Goal: Task Accomplishment & Management: Manage account settings

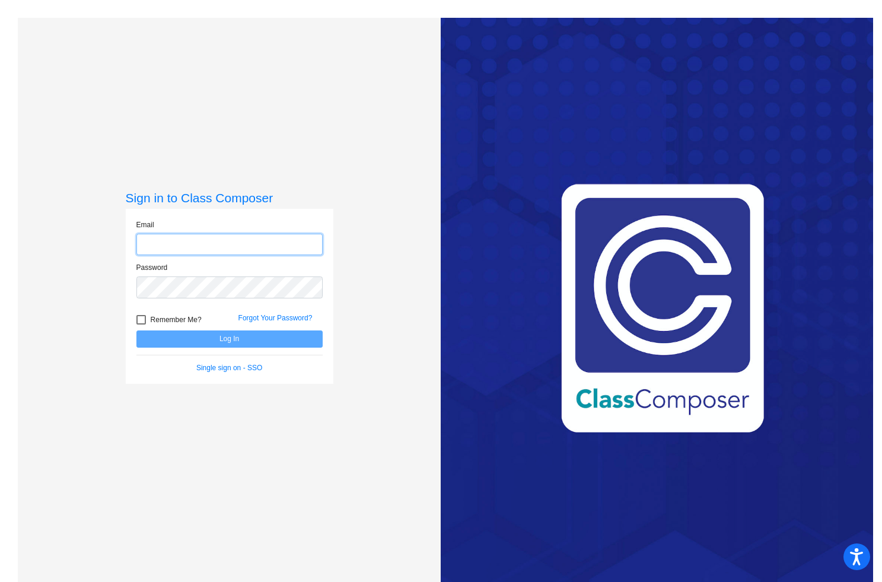
type input "[EMAIL_ADDRESS][DOMAIN_NAME]"
click at [219, 347] on form "Email [EMAIL_ADDRESS][DOMAIN_NAME] Password Remember Me? Forgot Your Password? …" at bounding box center [229, 296] width 186 height 154
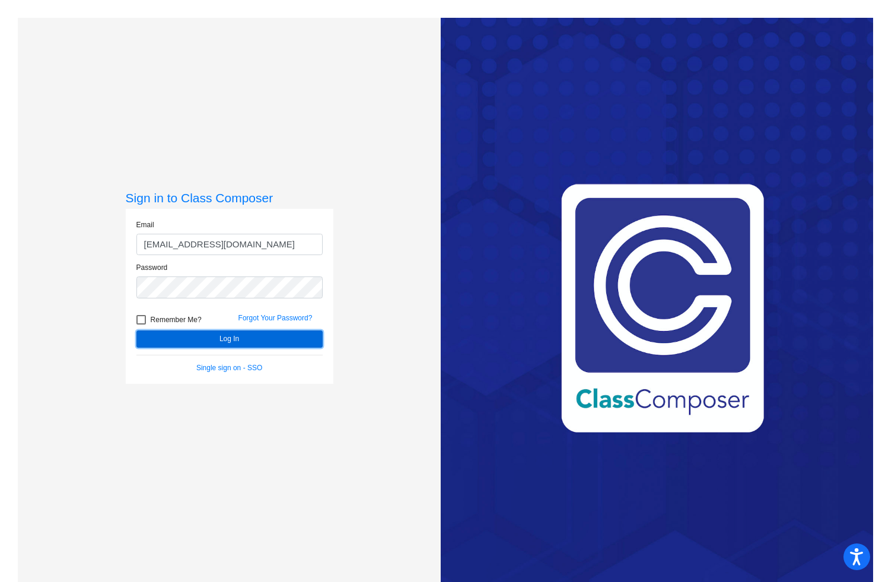
click at [221, 342] on button "Log In" at bounding box center [229, 338] width 186 height 17
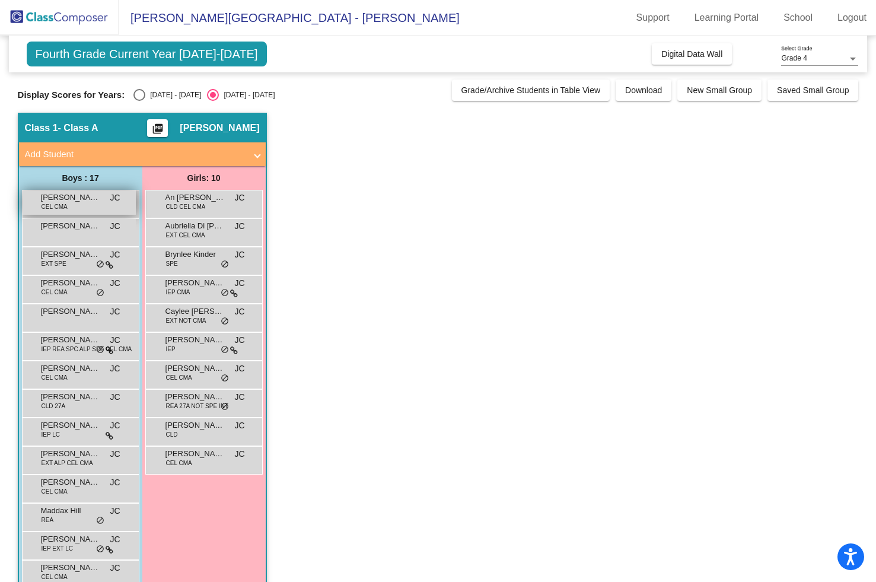
click at [85, 203] on div "[PERSON_NAME] CEL CMA JC lock do_not_disturb_alt" at bounding box center [79, 202] width 113 height 24
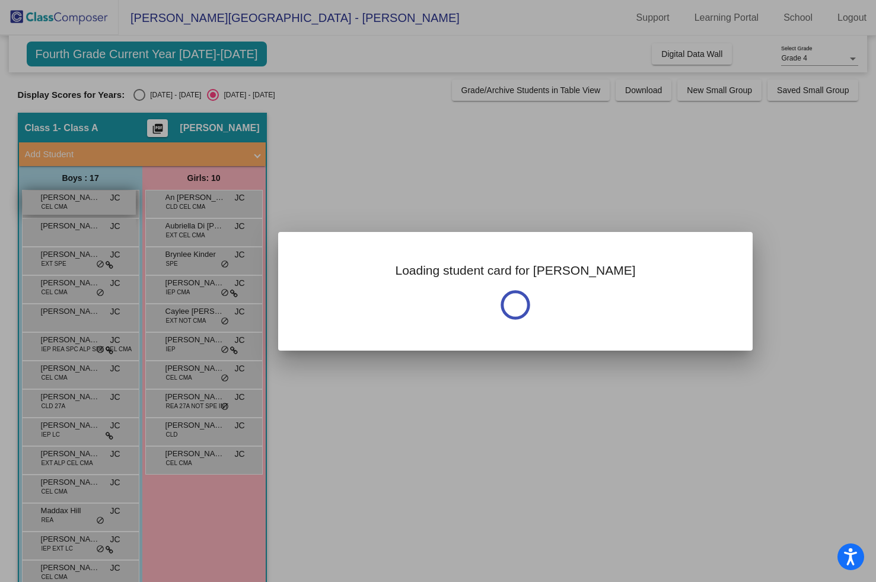
click at [85, 203] on div at bounding box center [438, 291] width 876 height 582
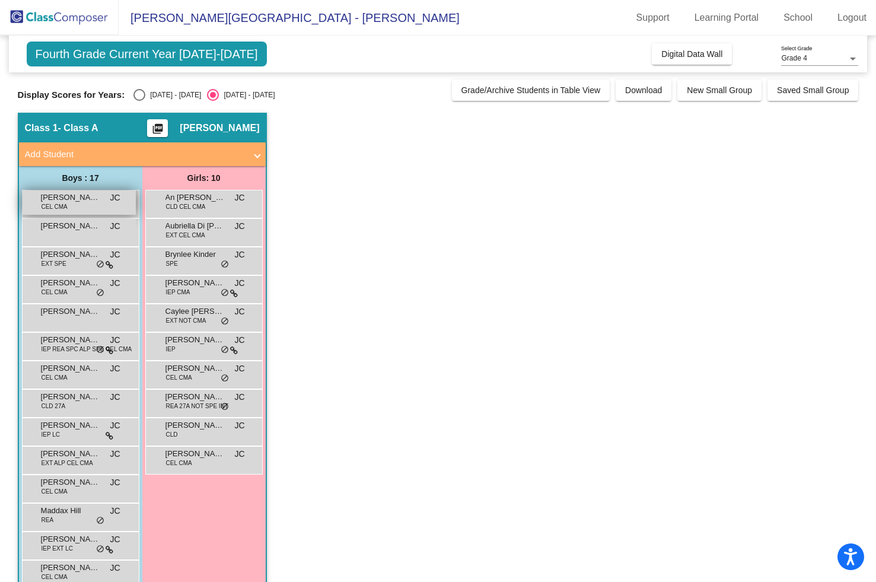
click at [85, 203] on div "[PERSON_NAME] CEL CMA JC lock do_not_disturb_alt" at bounding box center [79, 202] width 113 height 24
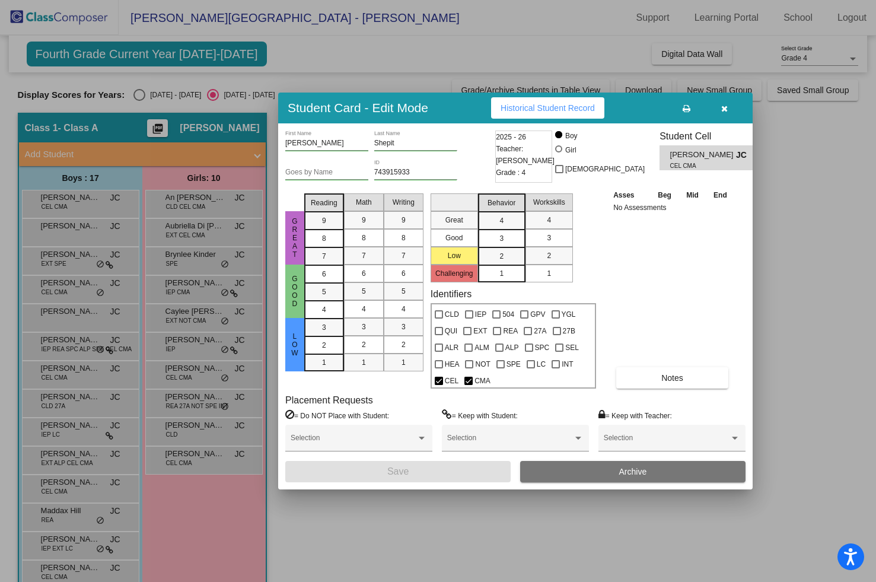
click at [726, 108] on icon "button" at bounding box center [724, 108] width 7 height 8
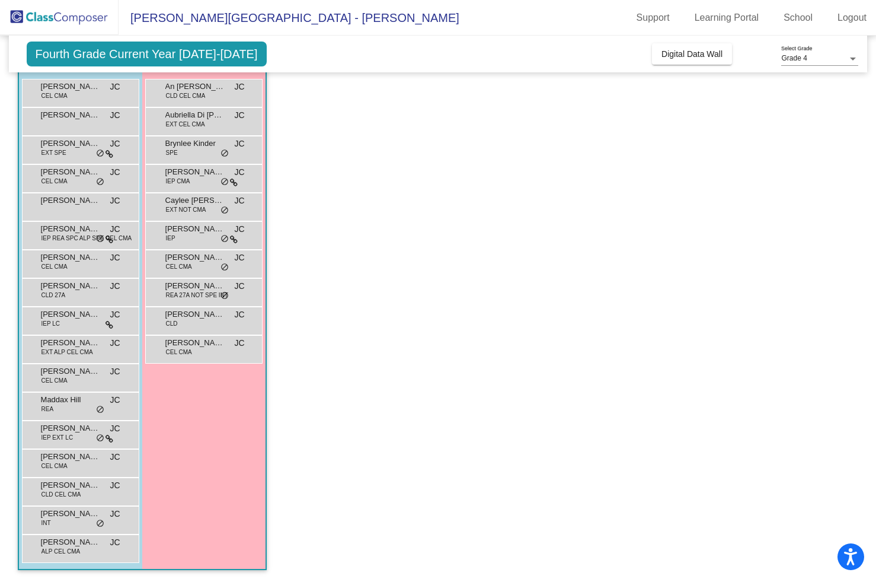
click at [328, 304] on app-classroom "Class 1 - Class A picture_as_pdf [PERSON_NAME] Add Student First Name Last Name…" at bounding box center [438, 292] width 841 height 580
click at [100, 155] on span "do_not_disturb_alt" at bounding box center [100, 153] width 8 height 9
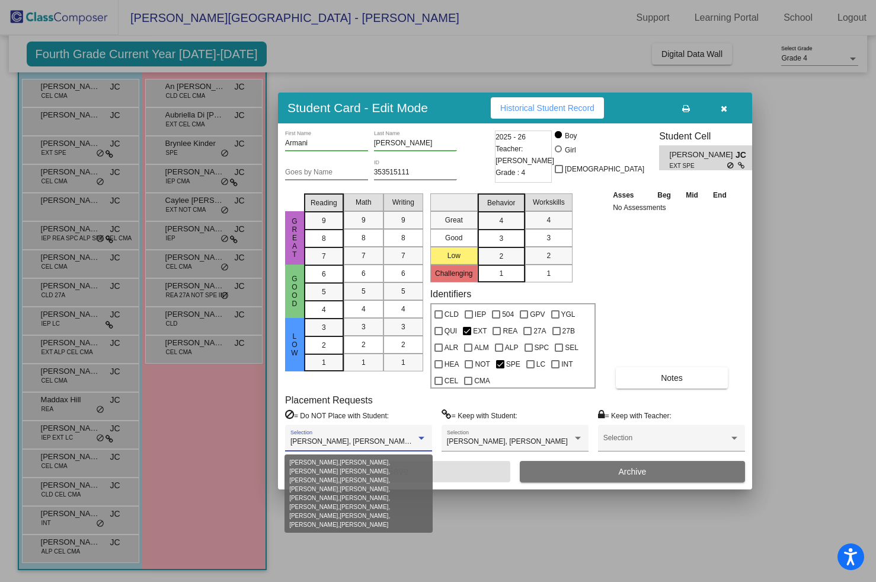
click at [423, 438] on div at bounding box center [422, 437] width 6 height 3
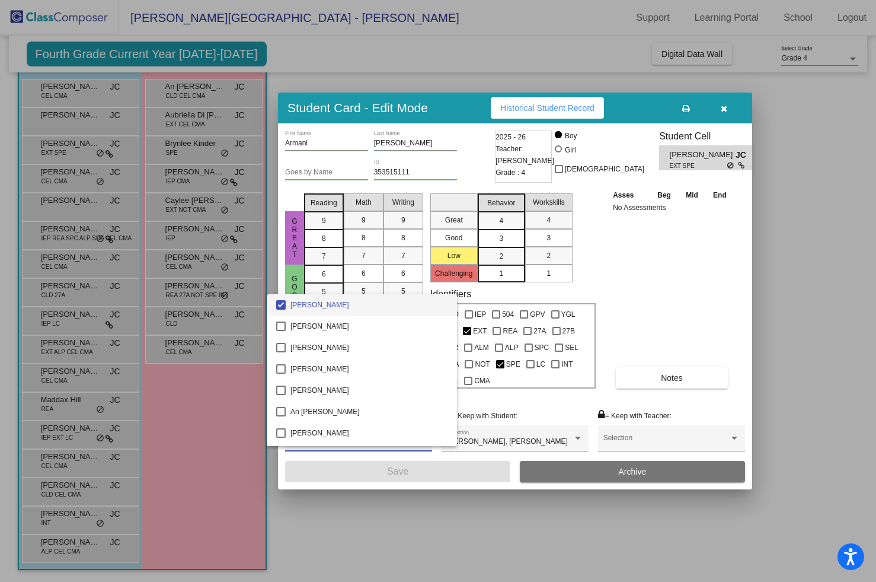
click at [419, 526] on div at bounding box center [438, 291] width 876 height 582
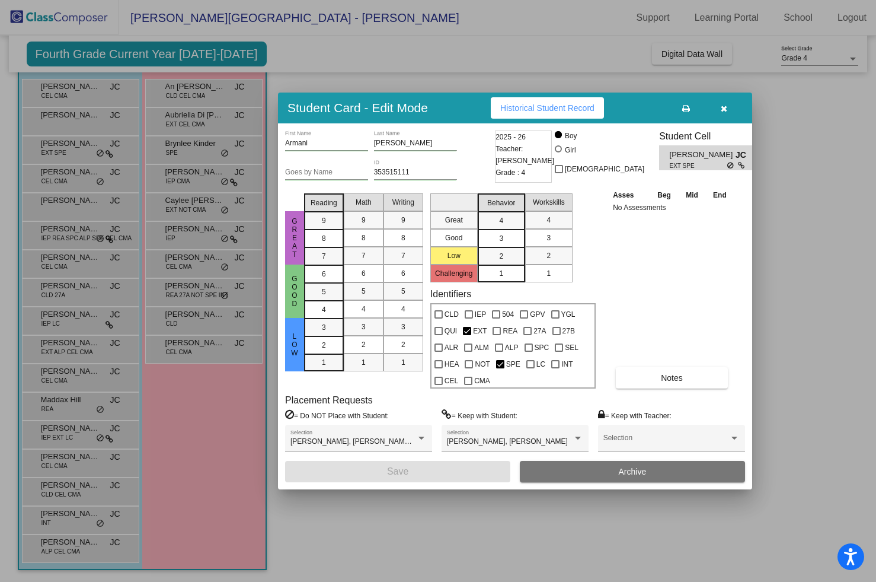
click at [101, 180] on div at bounding box center [438, 291] width 876 height 582
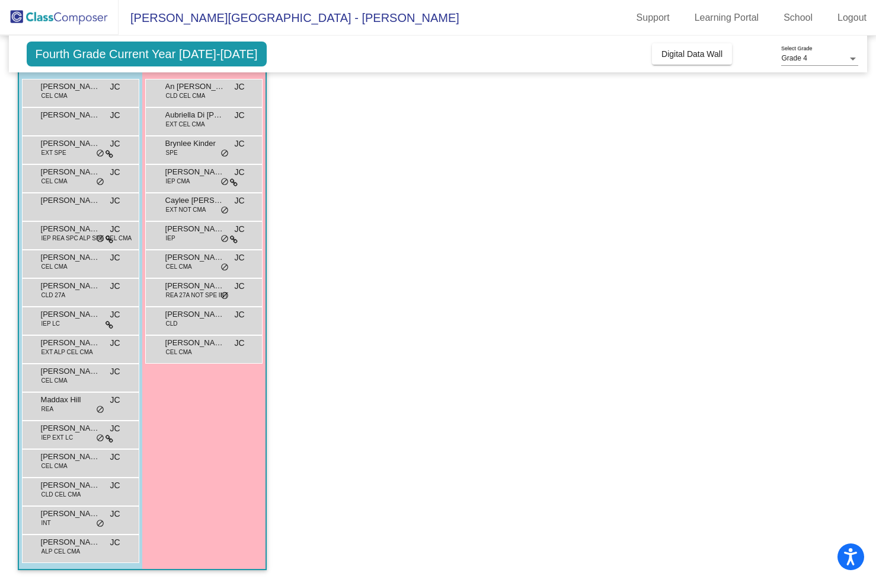
click at [101, 180] on span "do_not_disturb_alt" at bounding box center [100, 181] width 8 height 9
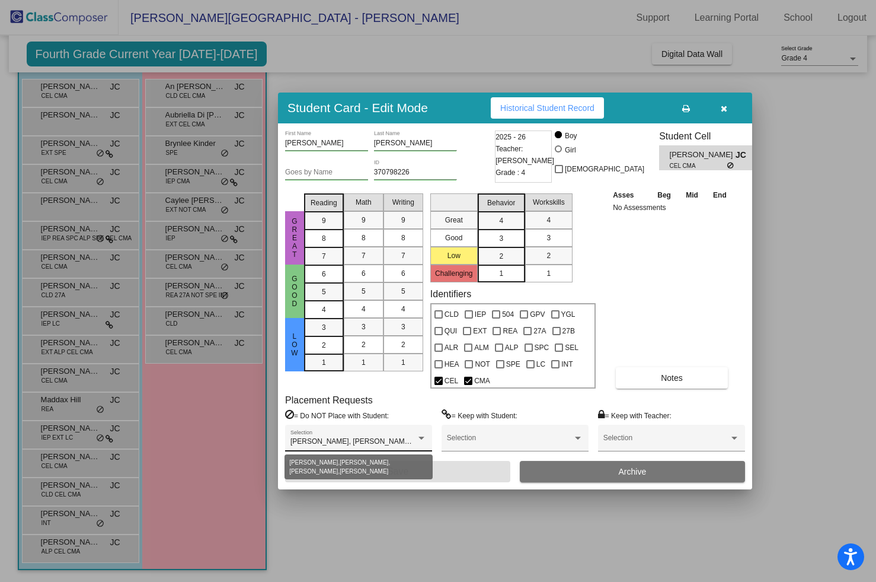
click at [423, 438] on div at bounding box center [422, 437] width 6 height 3
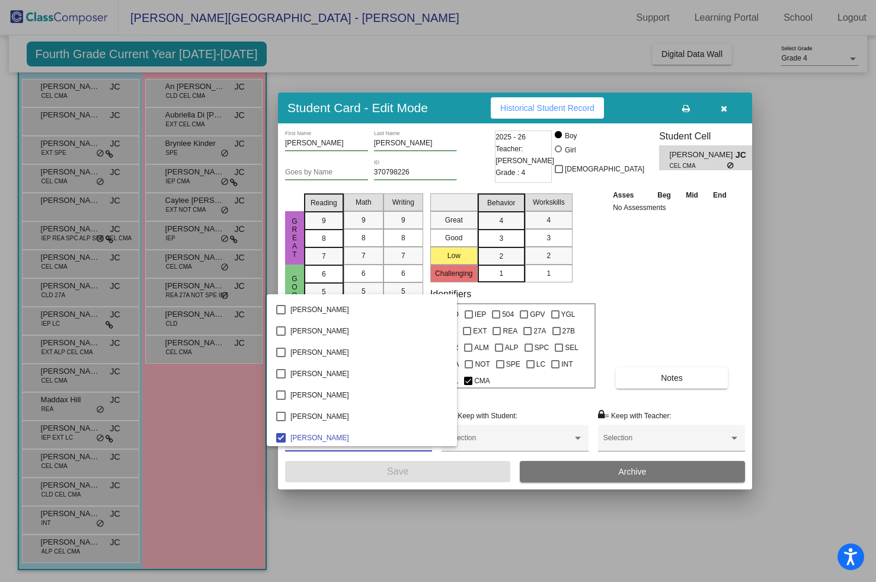
scroll to position [779, 0]
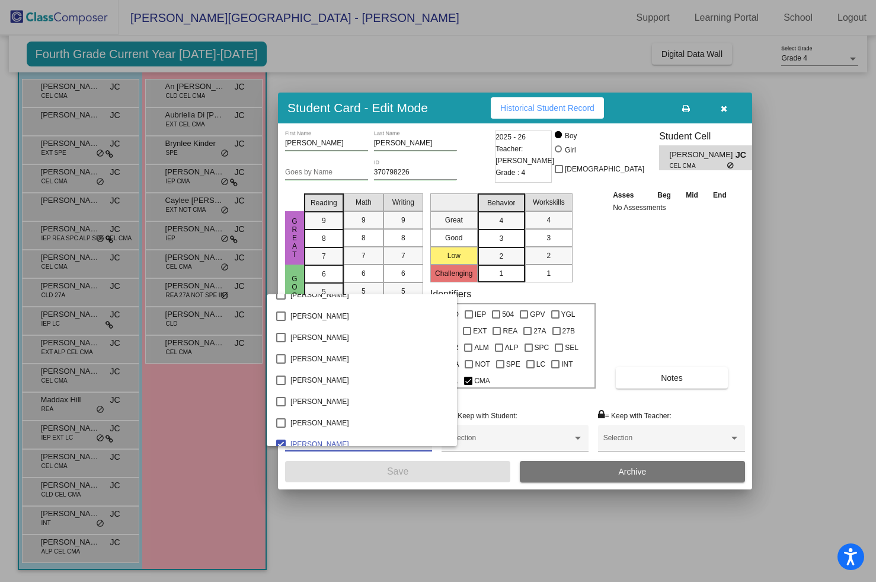
click at [99, 239] on div at bounding box center [438, 291] width 876 height 582
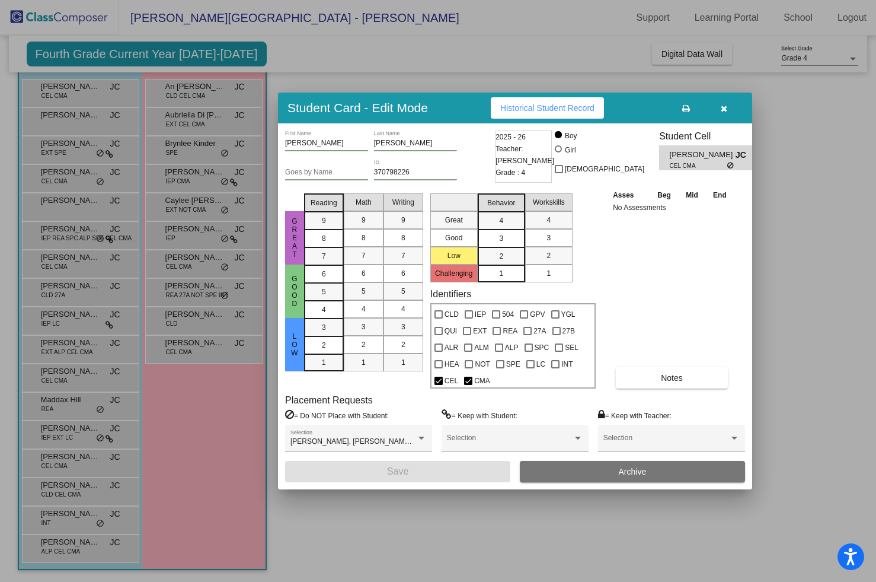
click at [99, 239] on div at bounding box center [438, 291] width 876 height 582
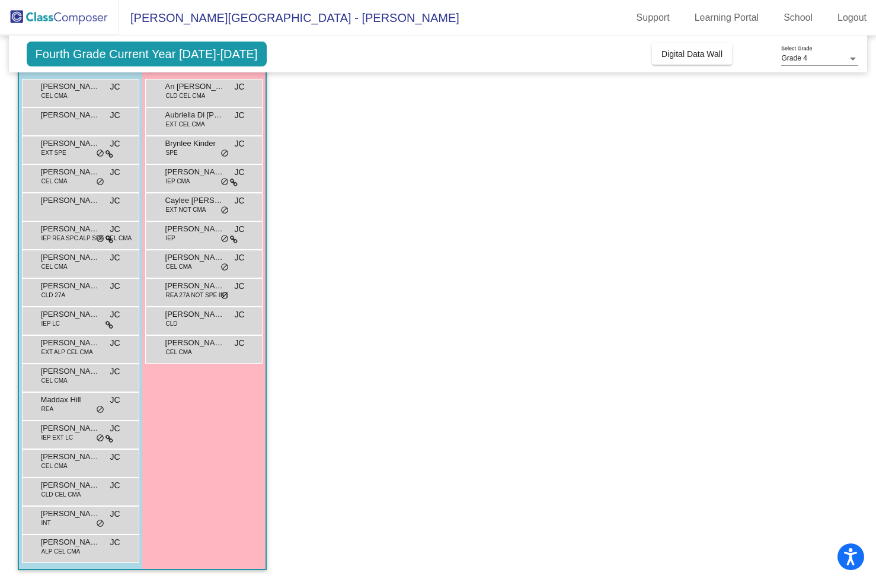
click at [99, 239] on span "do_not_disturb_alt" at bounding box center [100, 238] width 8 height 9
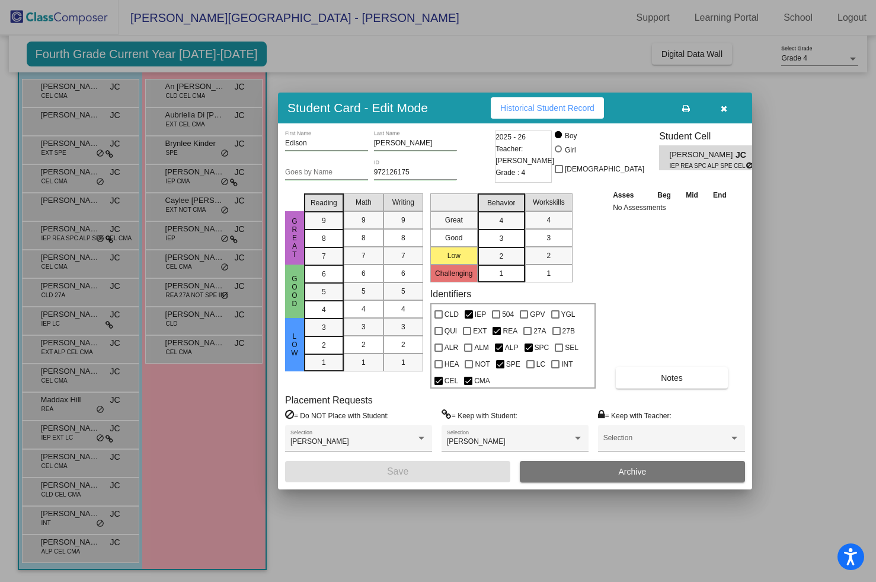
click at [721, 107] on icon "button" at bounding box center [724, 108] width 7 height 8
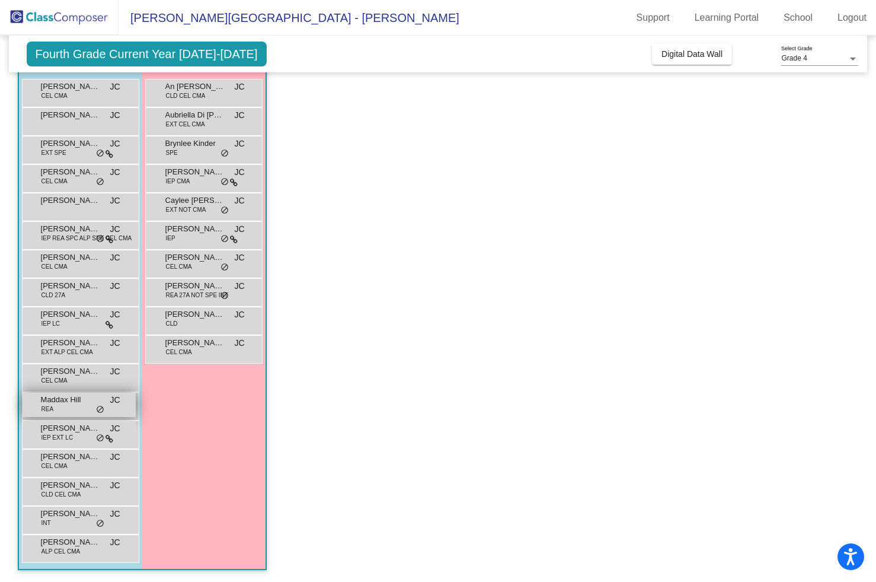
click at [101, 404] on div "Maddax Hill [PERSON_NAME] lock do_not_disturb_alt" at bounding box center [79, 405] width 113 height 24
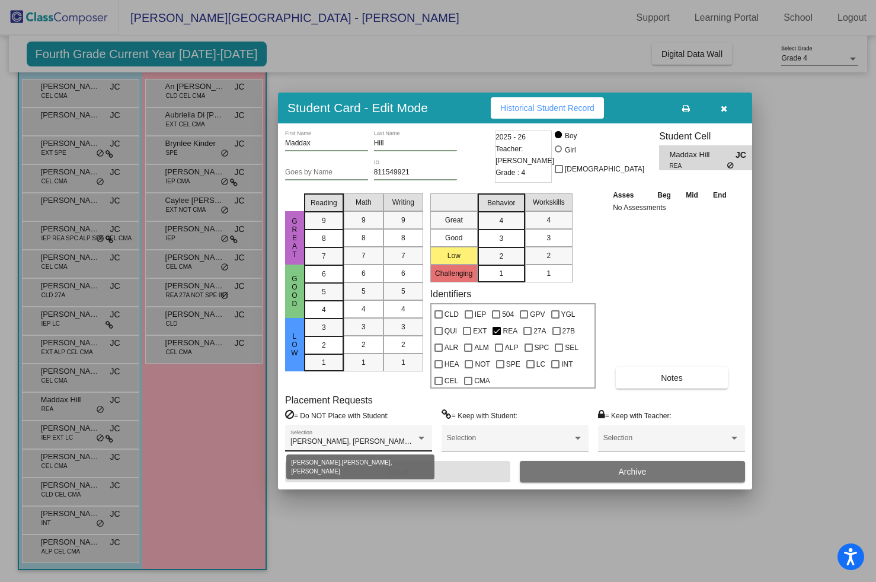
click at [417, 436] on div at bounding box center [421, 438] width 11 height 8
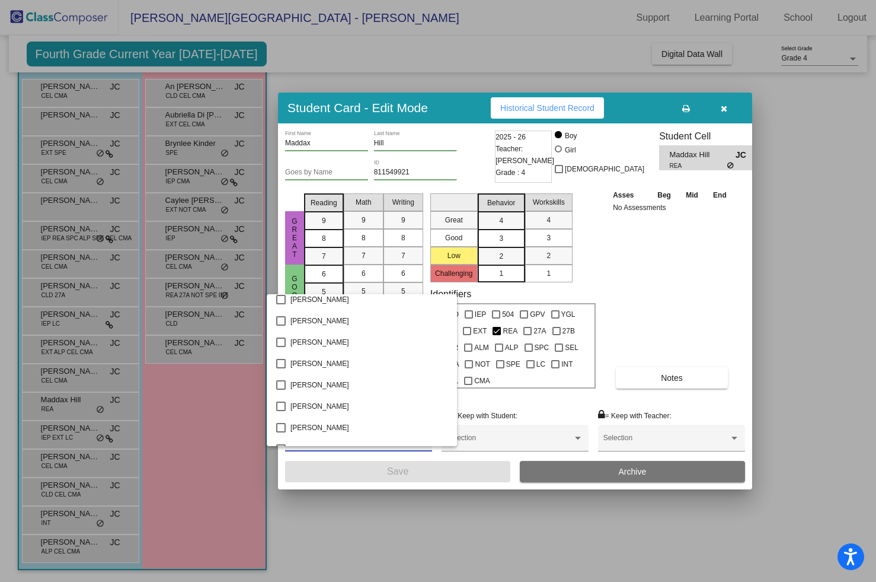
scroll to position [1556, 0]
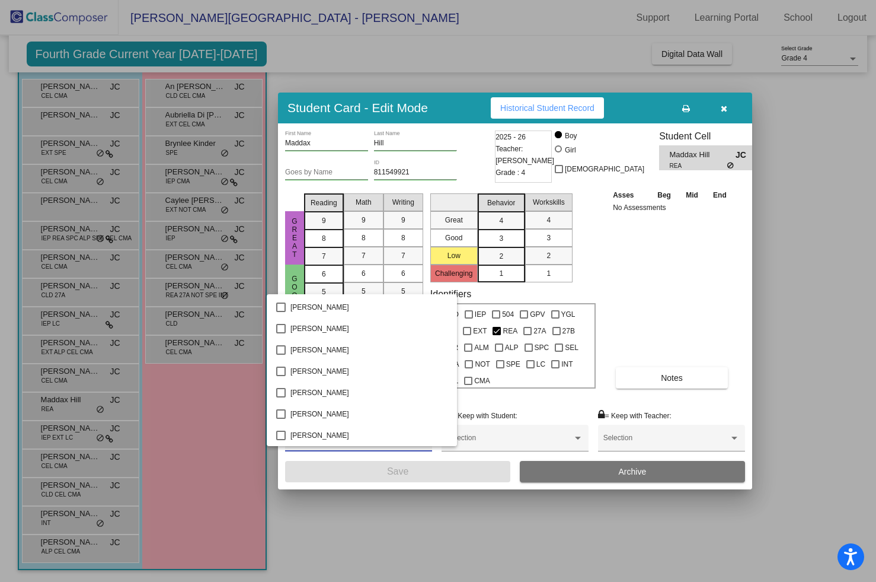
click at [515, 402] on div at bounding box center [438, 291] width 876 height 582
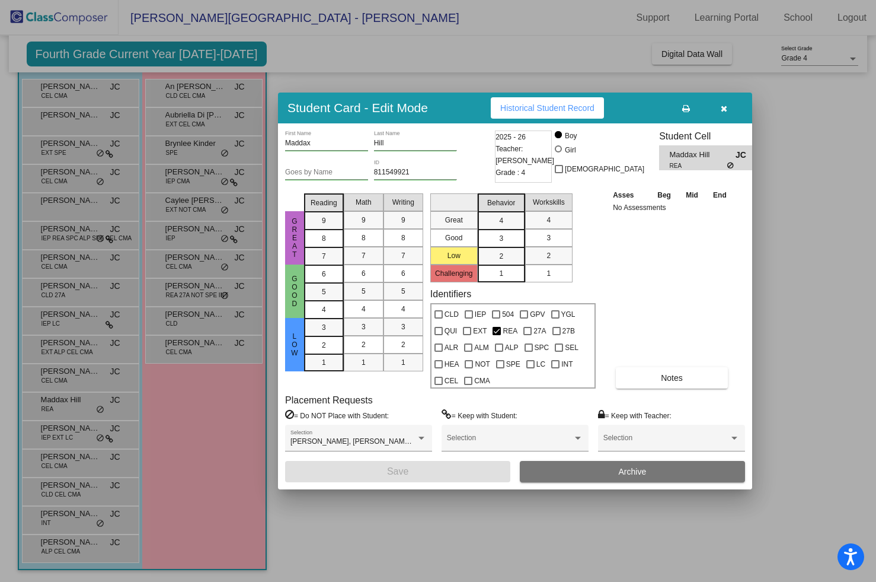
click at [102, 438] on div at bounding box center [438, 291] width 876 height 582
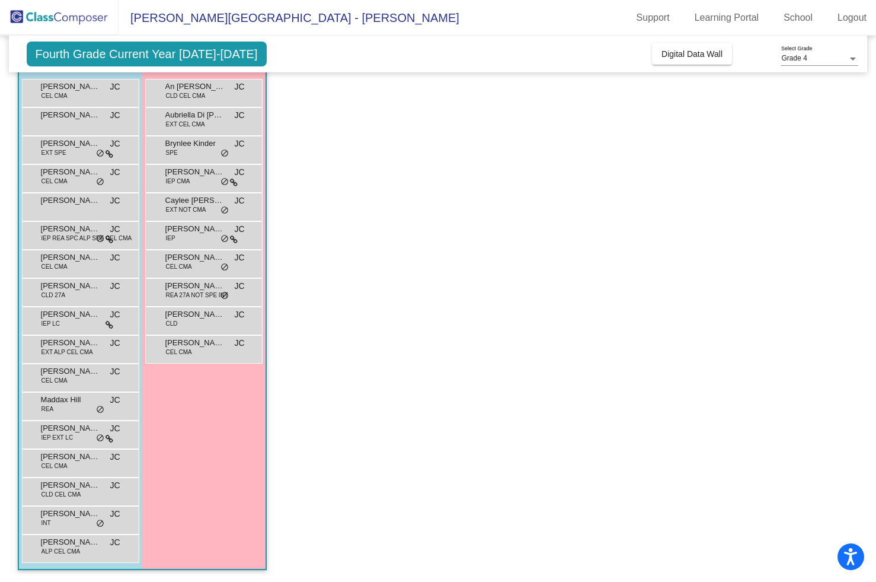
click at [102, 438] on span "do_not_disturb_alt" at bounding box center [100, 437] width 8 height 9
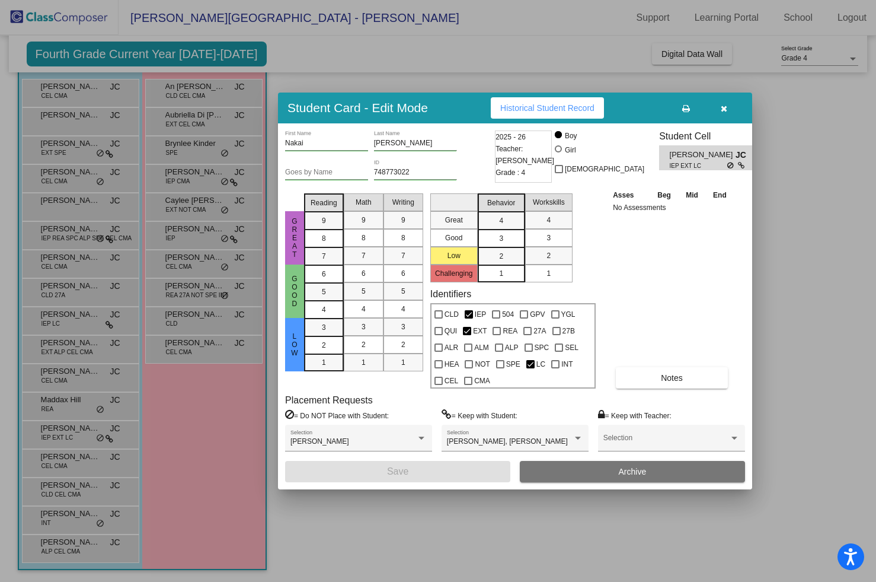
click at [97, 525] on div at bounding box center [438, 291] width 876 height 582
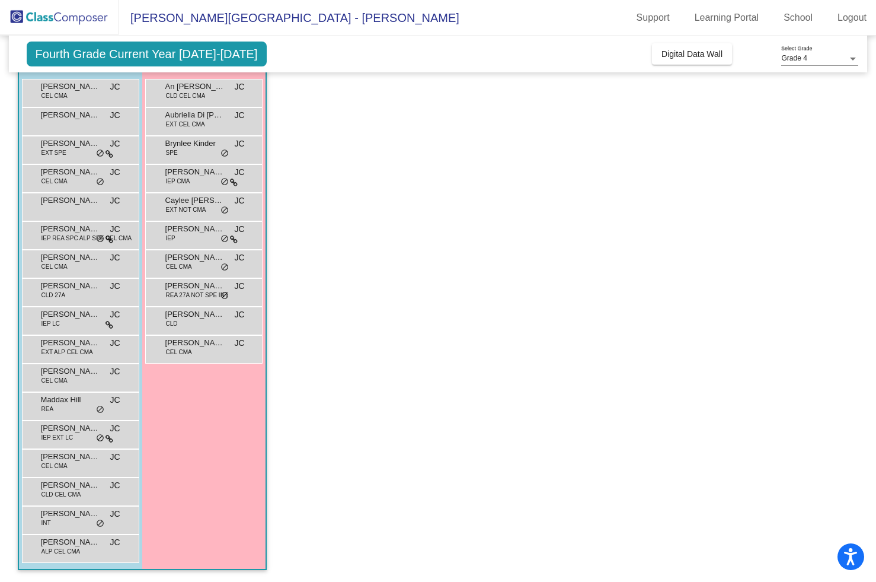
click at [97, 525] on span "do_not_disturb_alt" at bounding box center [100, 523] width 8 height 9
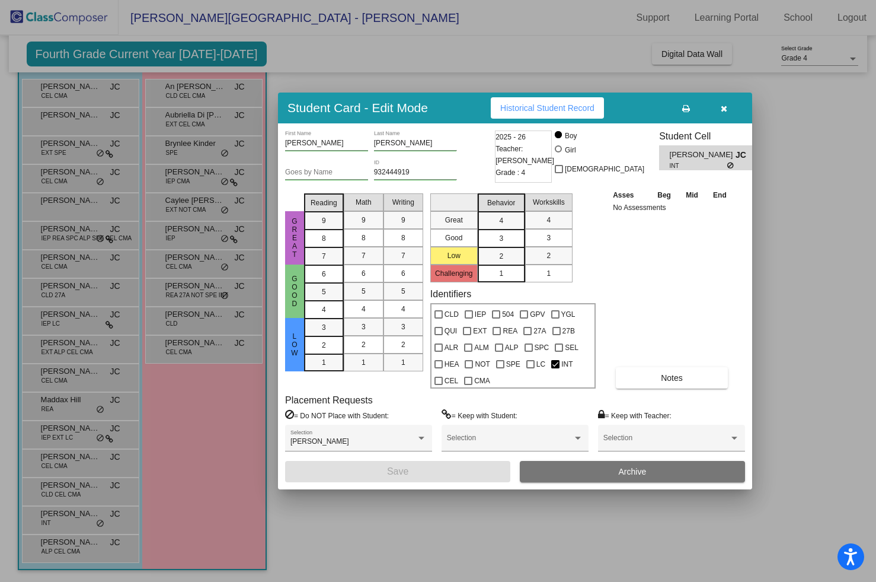
click at [225, 154] on div at bounding box center [438, 291] width 876 height 582
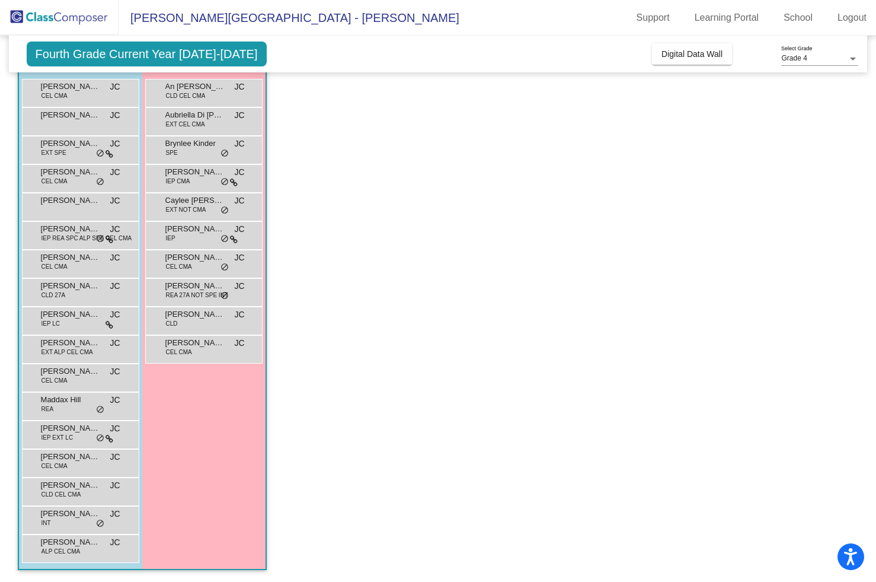
click at [225, 154] on span "do_not_disturb_alt" at bounding box center [225, 153] width 8 height 9
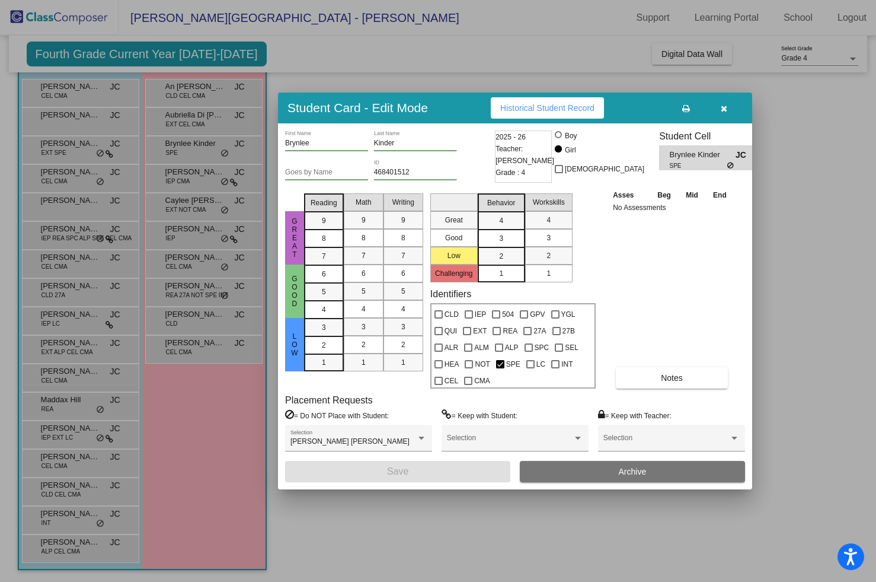
click at [221, 181] on div at bounding box center [438, 291] width 876 height 582
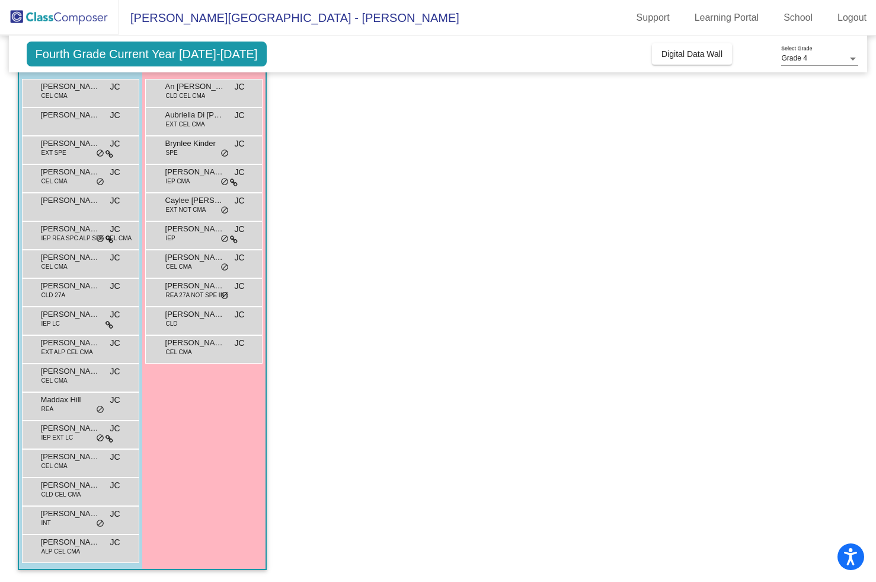
click at [221, 181] on span "do_not_disturb_alt" at bounding box center [225, 181] width 8 height 9
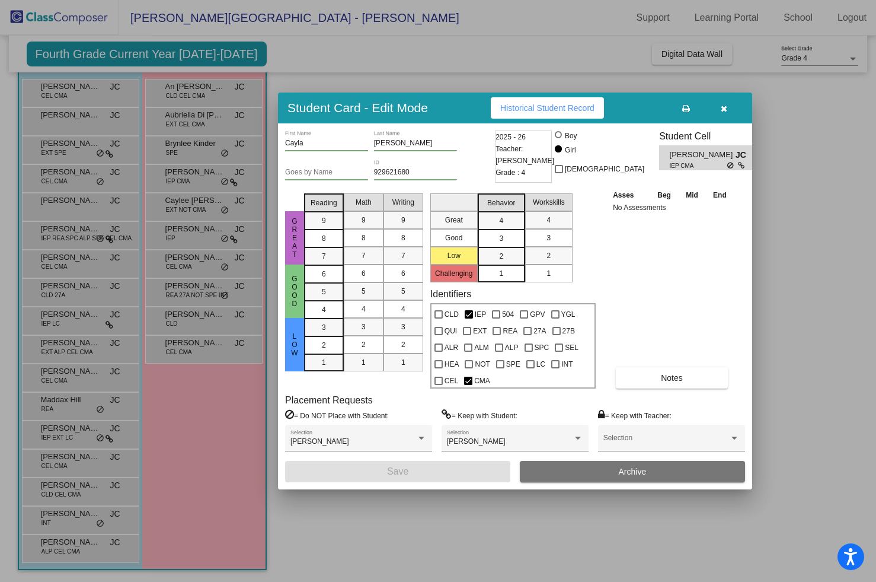
click at [232, 209] on div at bounding box center [438, 291] width 876 height 582
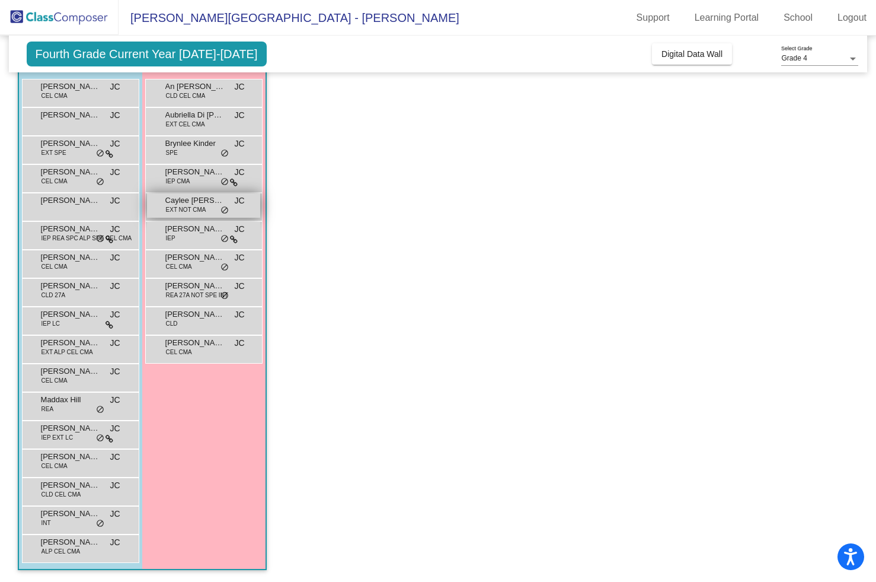
click at [222, 211] on span "do_not_disturb_alt" at bounding box center [225, 210] width 8 height 9
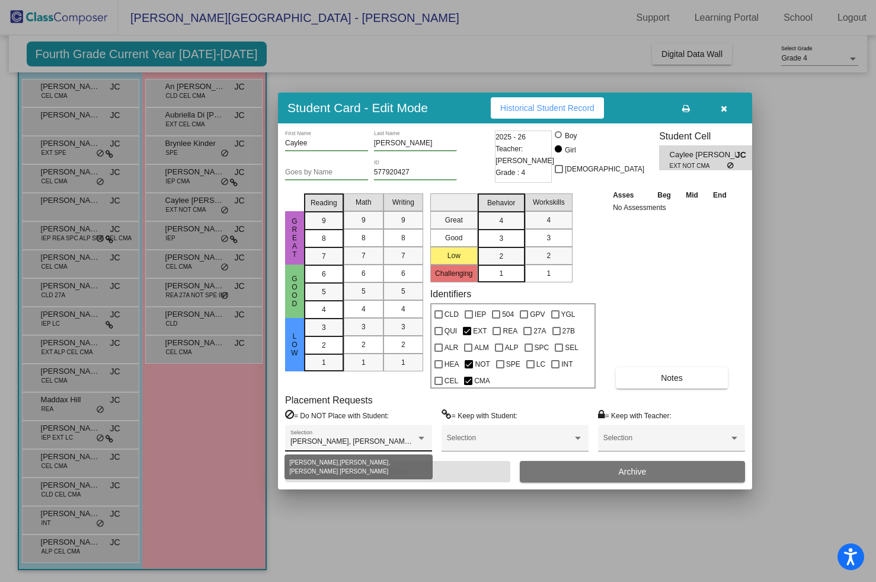
click at [417, 441] on div at bounding box center [421, 438] width 11 height 8
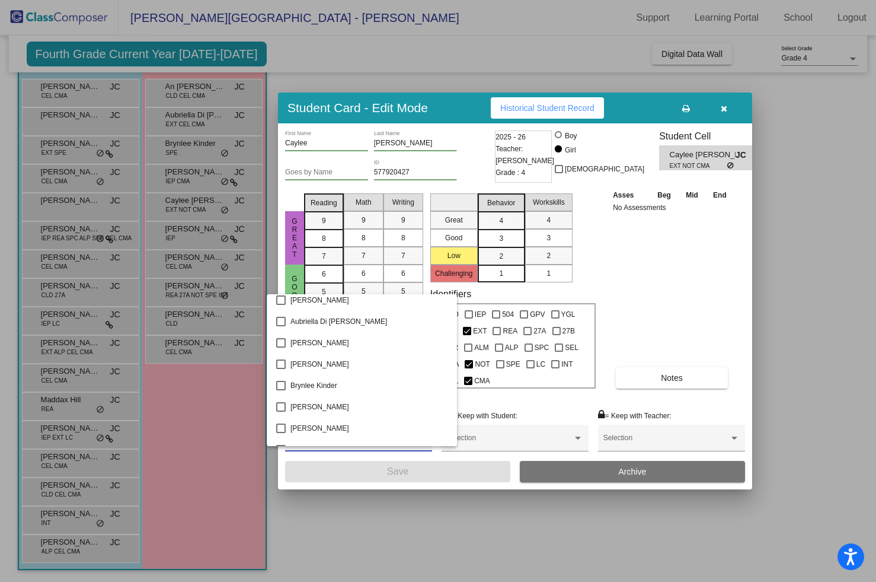
scroll to position [110, 0]
click at [183, 432] on div at bounding box center [438, 291] width 876 height 582
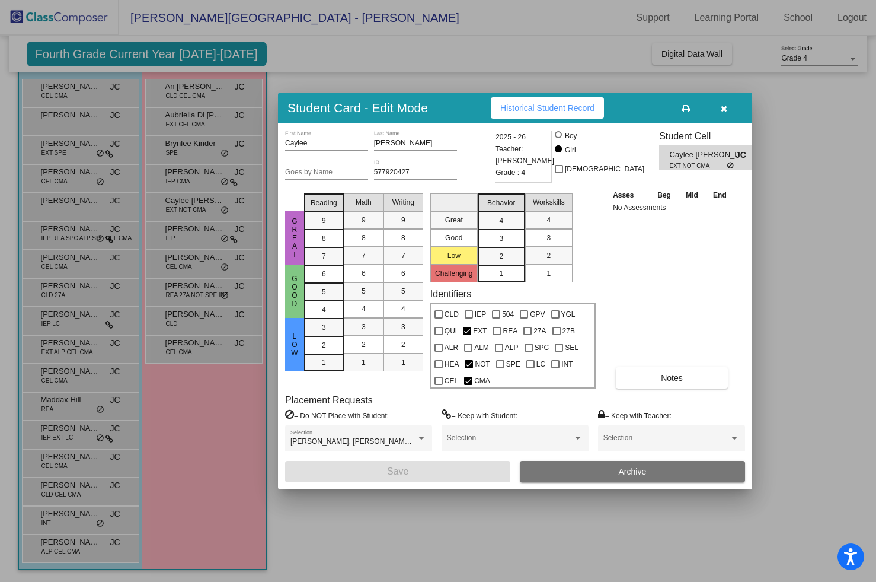
click at [221, 238] on div at bounding box center [438, 291] width 876 height 582
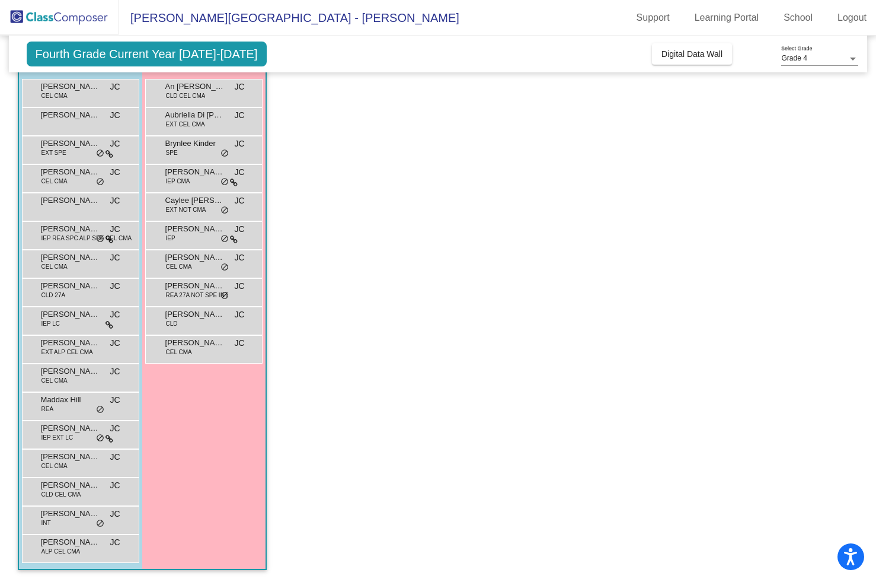
click at [221, 238] on span "do_not_disturb_alt" at bounding box center [225, 238] width 8 height 9
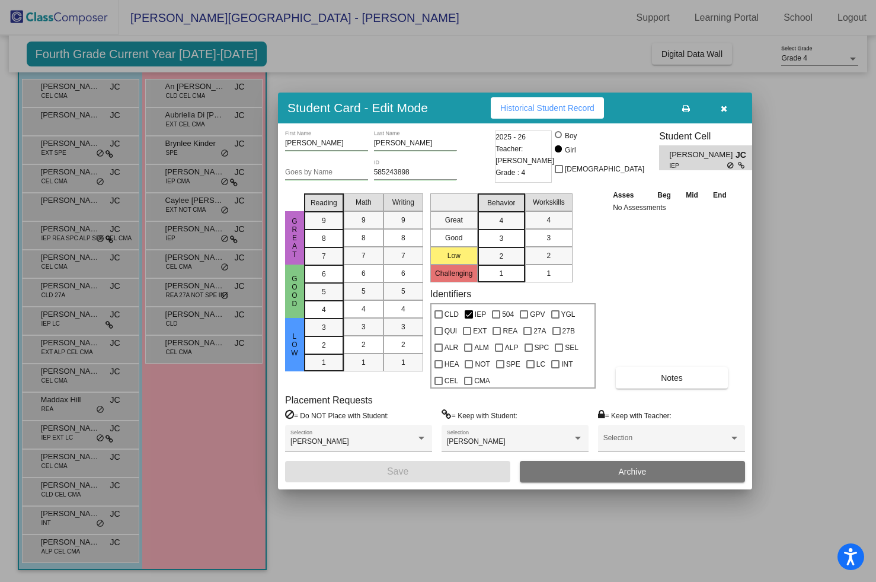
click at [225, 209] on div at bounding box center [438, 291] width 876 height 582
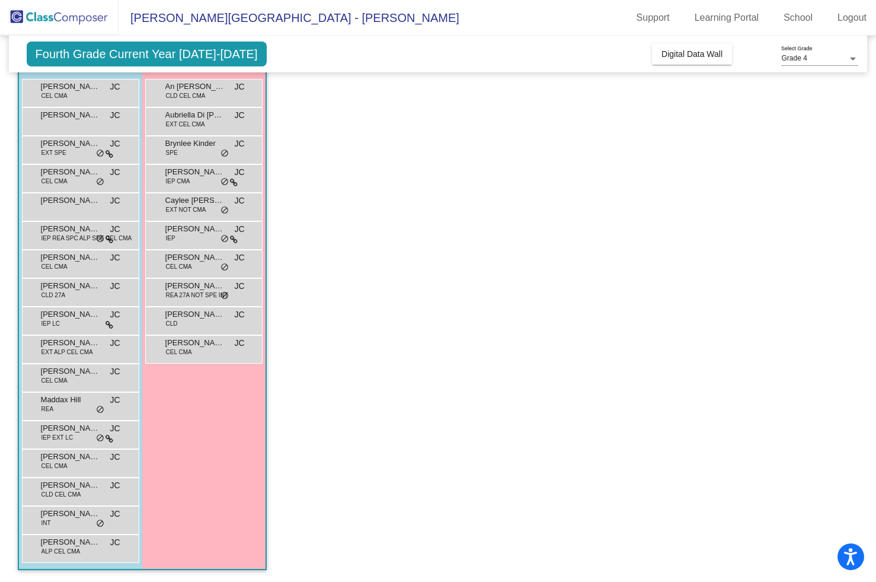
click at [225, 209] on span "do_not_disturb_alt" at bounding box center [225, 210] width 8 height 9
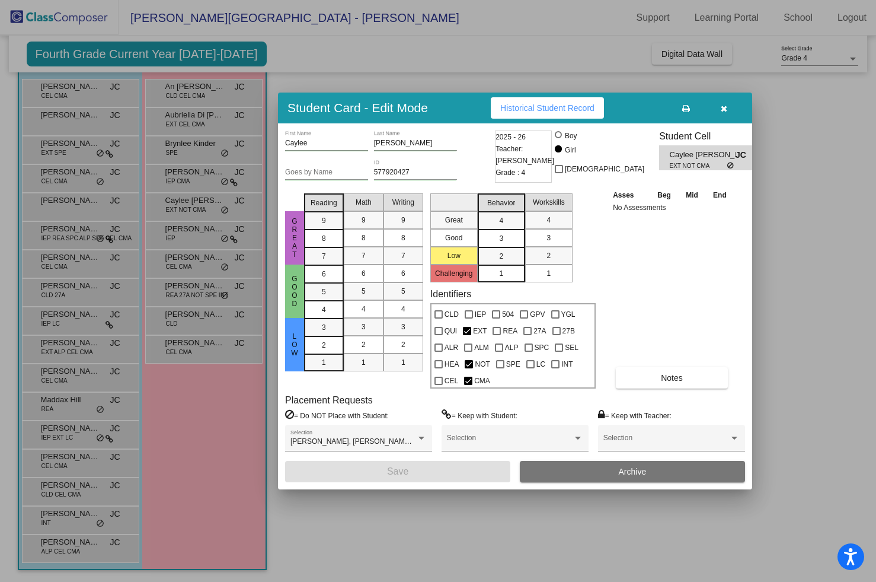
click at [224, 266] on div at bounding box center [438, 291] width 876 height 582
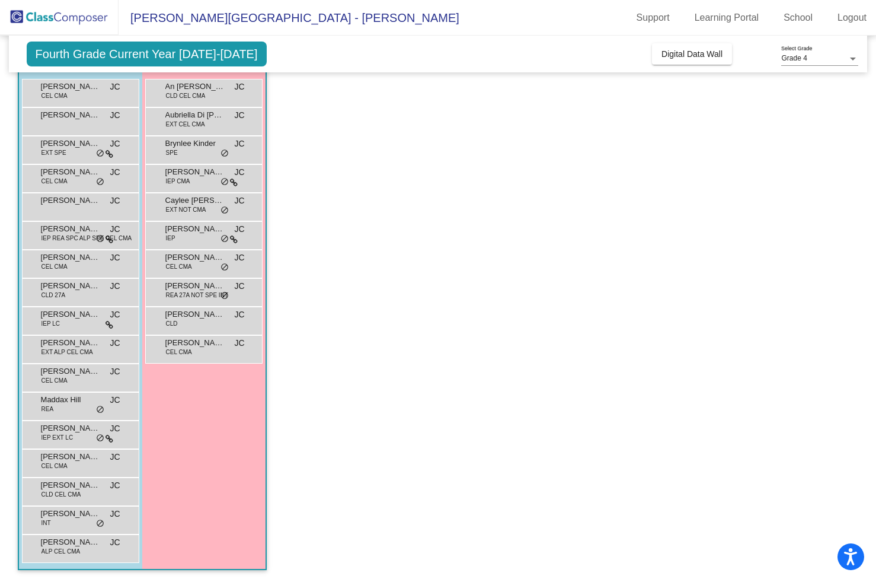
click at [224, 266] on span "do_not_disturb_alt" at bounding box center [225, 267] width 8 height 9
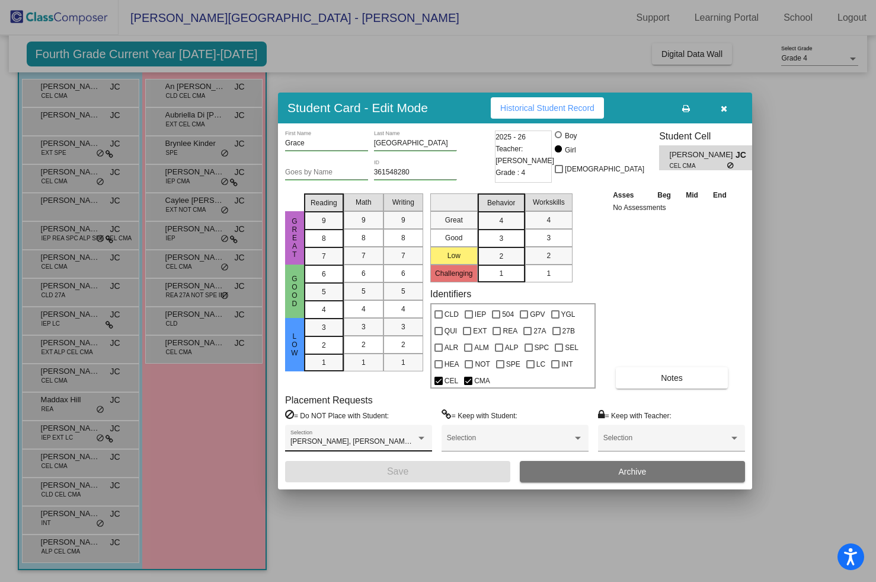
click at [422, 432] on div "[PERSON_NAME], [PERSON_NAME], [PERSON_NAME] Selection" at bounding box center [359, 440] width 136 height 21
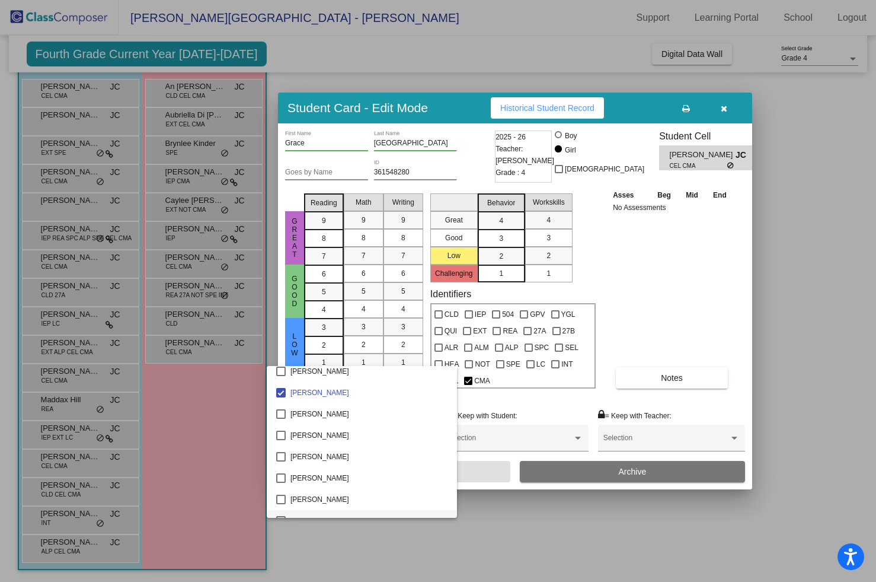
scroll to position [1450, 0]
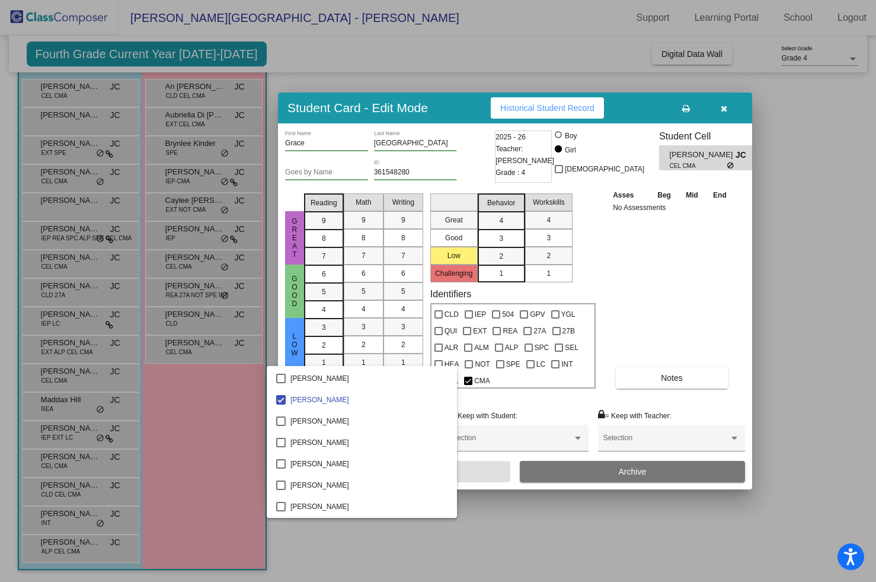
click at [223, 458] on div at bounding box center [438, 291] width 876 height 582
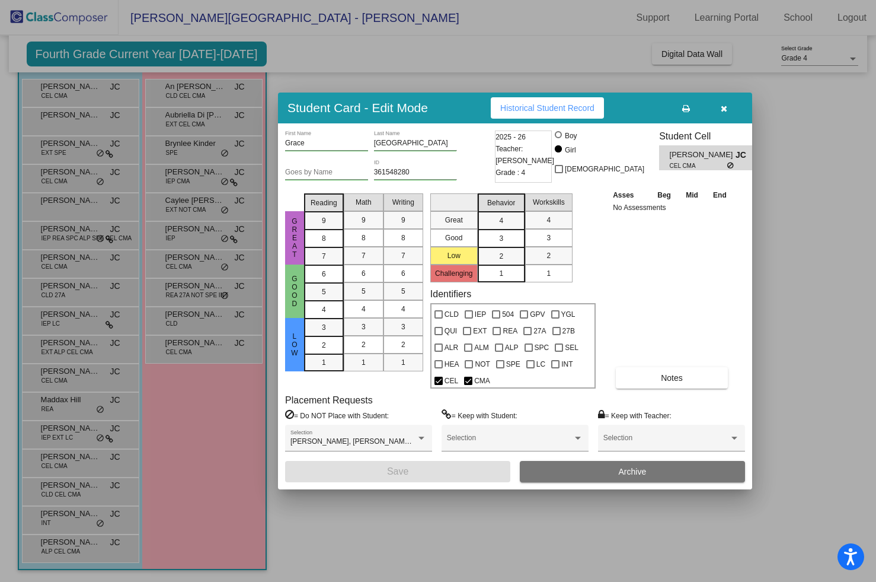
click at [227, 297] on div at bounding box center [438, 291] width 876 height 582
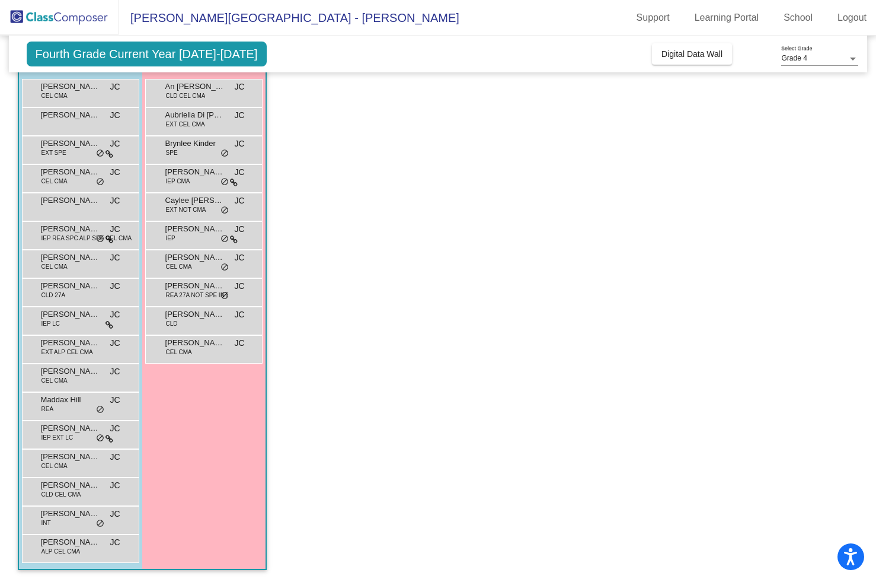
click at [227, 297] on span "do_not_disturb_alt" at bounding box center [225, 295] width 8 height 9
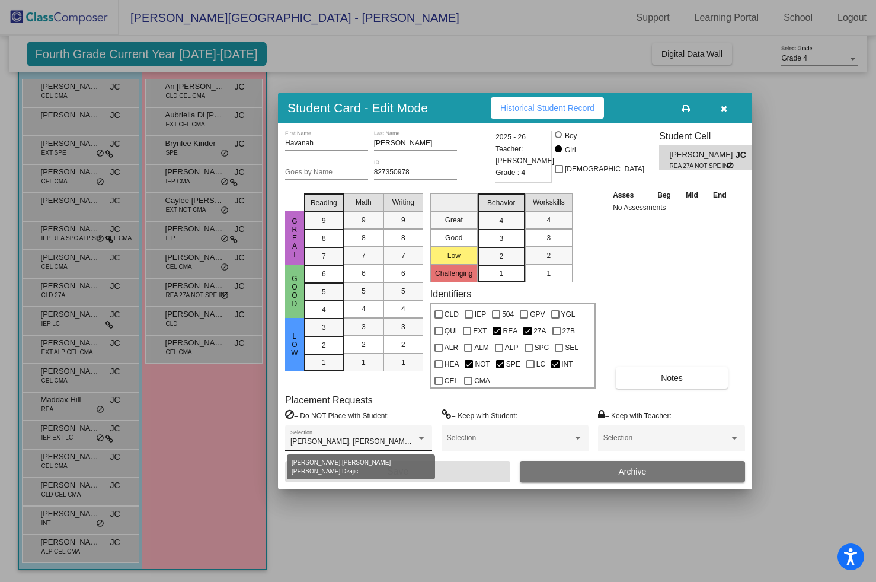
click at [418, 438] on div at bounding box center [421, 438] width 11 height 8
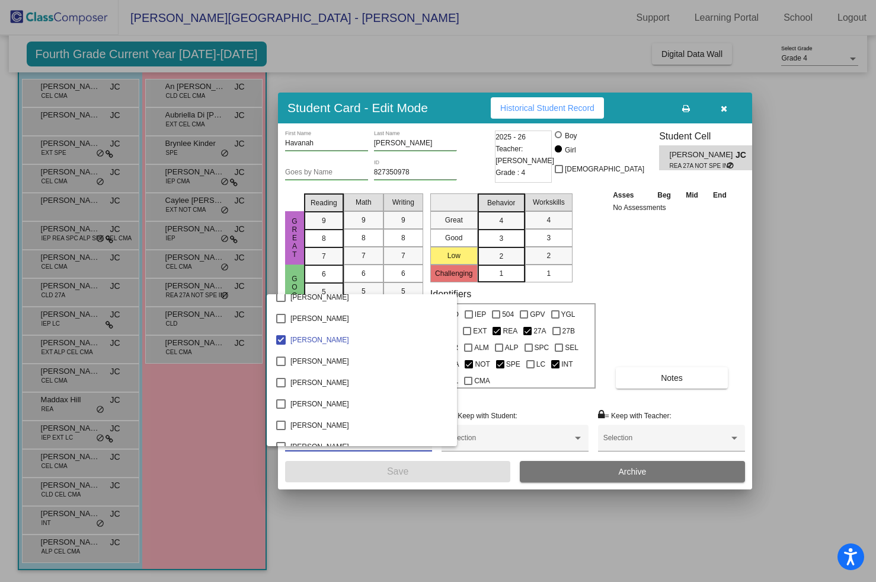
scroll to position [1556, 0]
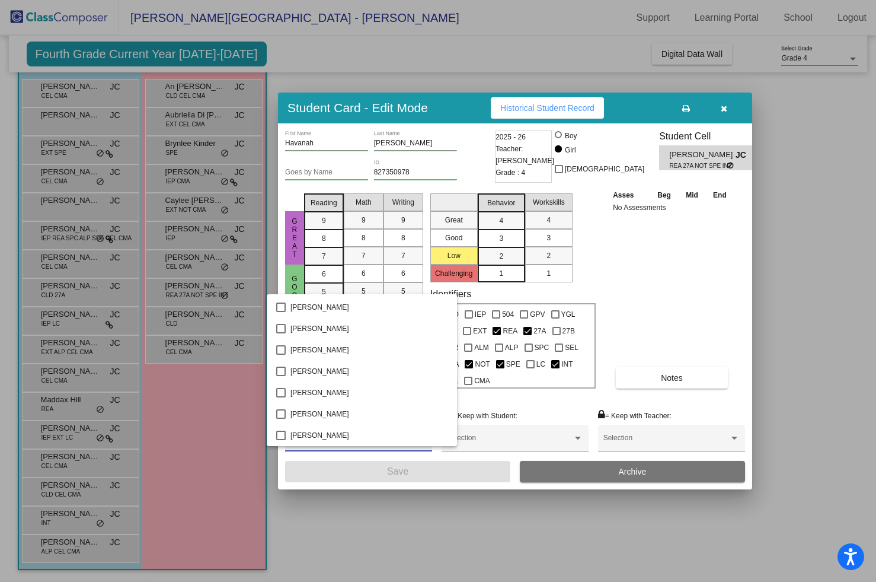
click at [254, 415] on div at bounding box center [438, 291] width 876 height 582
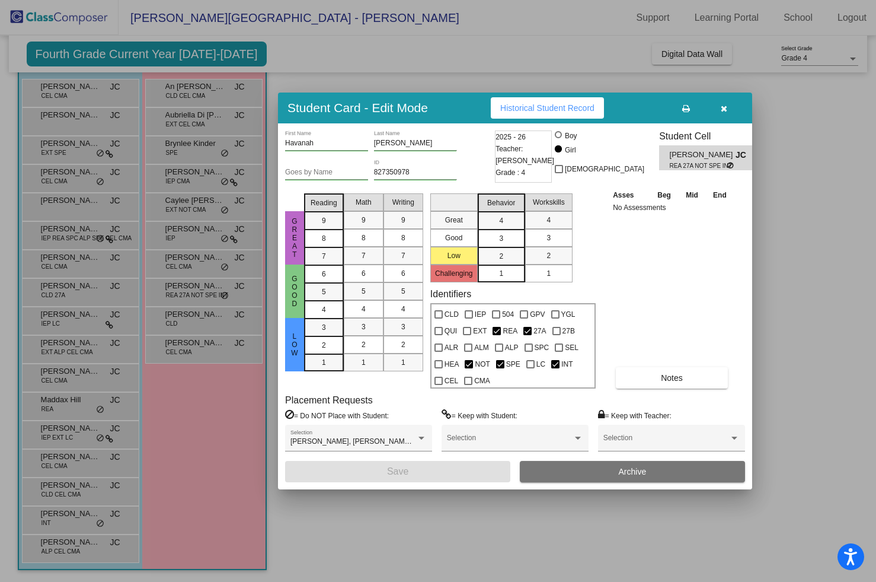
click at [221, 294] on div at bounding box center [438, 291] width 876 height 582
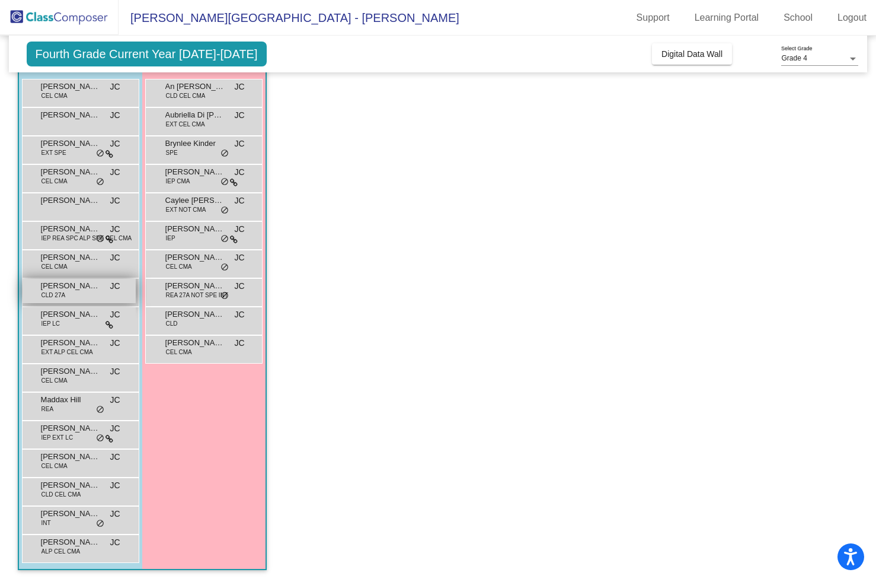
scroll to position [0, 0]
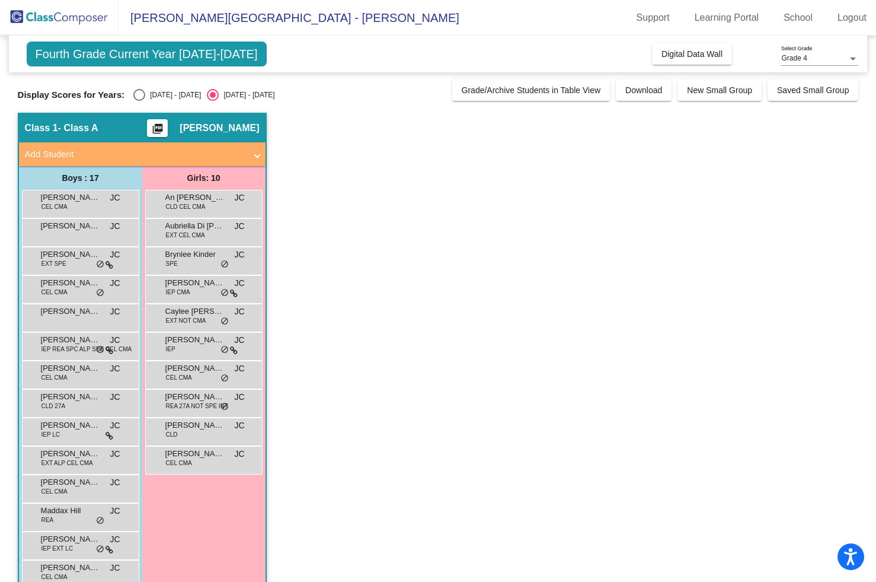
click at [346, 269] on app-classroom "Class 1 - Class A picture_as_pdf [PERSON_NAME] Add Student First Name Last Name…" at bounding box center [438, 403] width 841 height 580
click at [626, 89] on span "Download" at bounding box center [644, 89] width 37 height 9
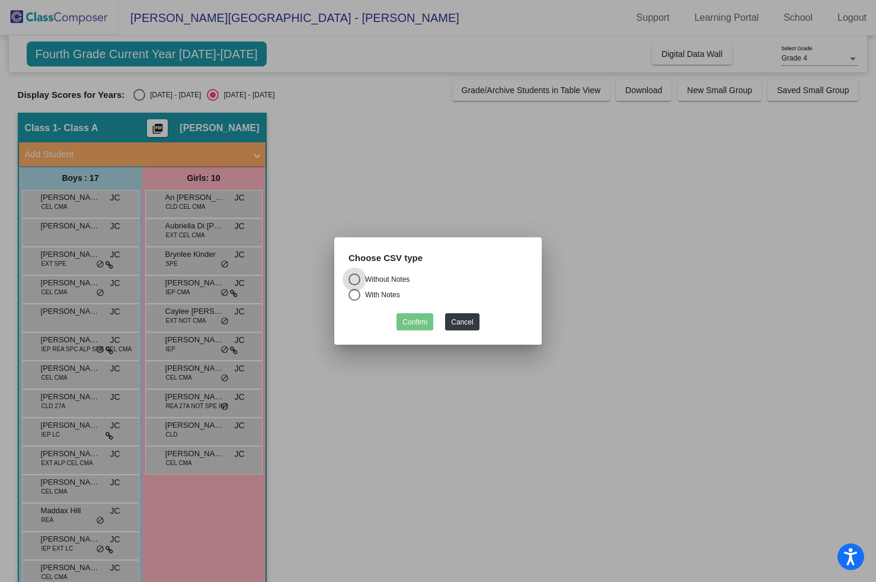
click at [352, 296] on div "Select an option" at bounding box center [355, 295] width 12 height 12
click at [354, 301] on input "With Notes" at bounding box center [354, 301] width 1 height 1
radio input "true"
click at [409, 323] on button "Confirm" at bounding box center [415, 321] width 37 height 17
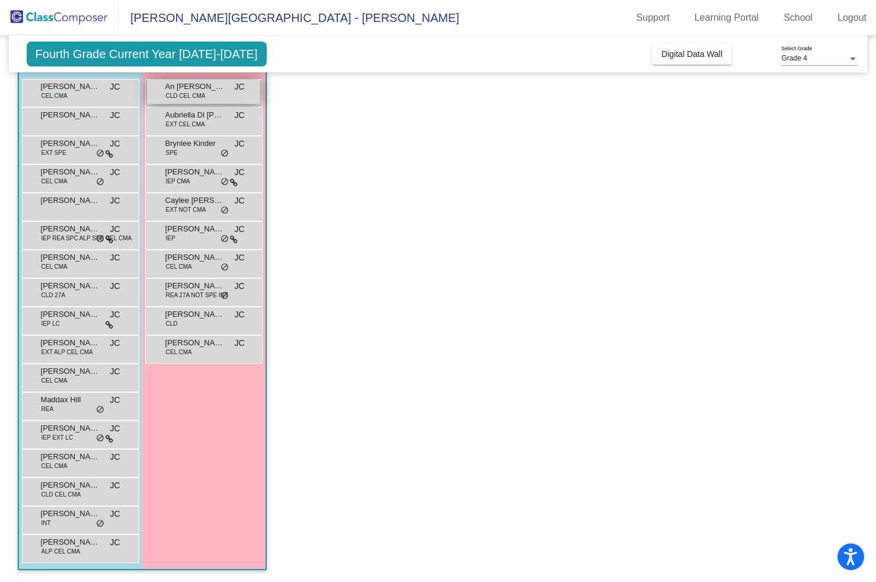
click at [177, 89] on span "An [PERSON_NAME]" at bounding box center [194, 87] width 59 height 12
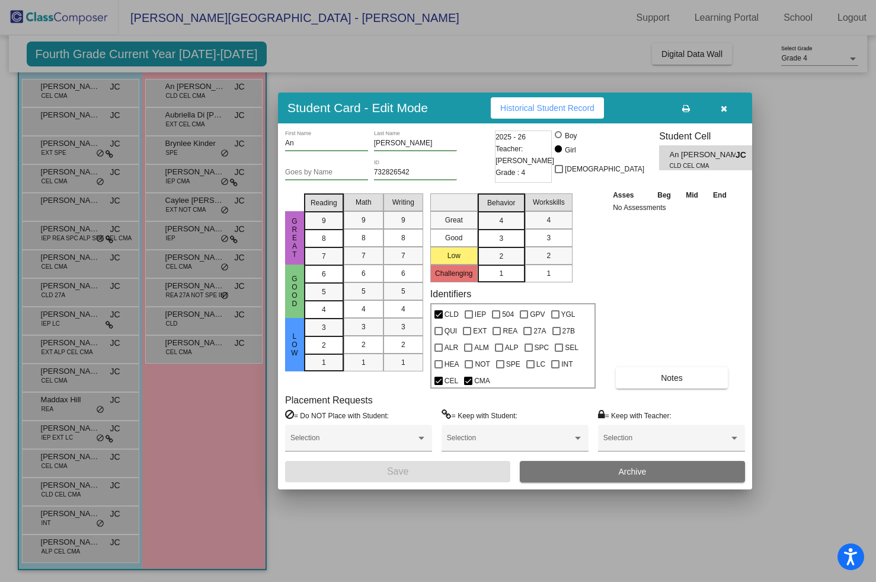
click at [725, 104] on span "button" at bounding box center [724, 107] width 7 height 9
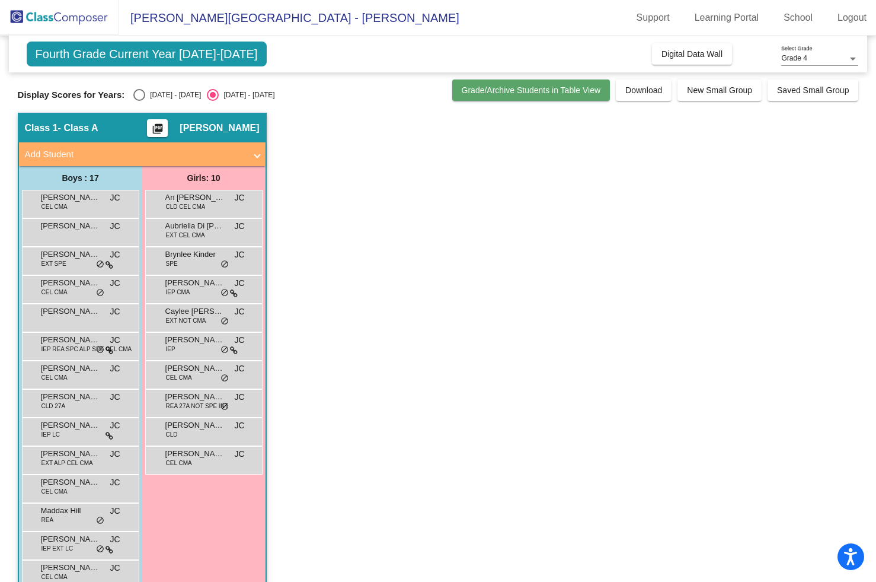
click at [488, 92] on span "Grade/Archive Students in Table View" at bounding box center [531, 89] width 139 height 9
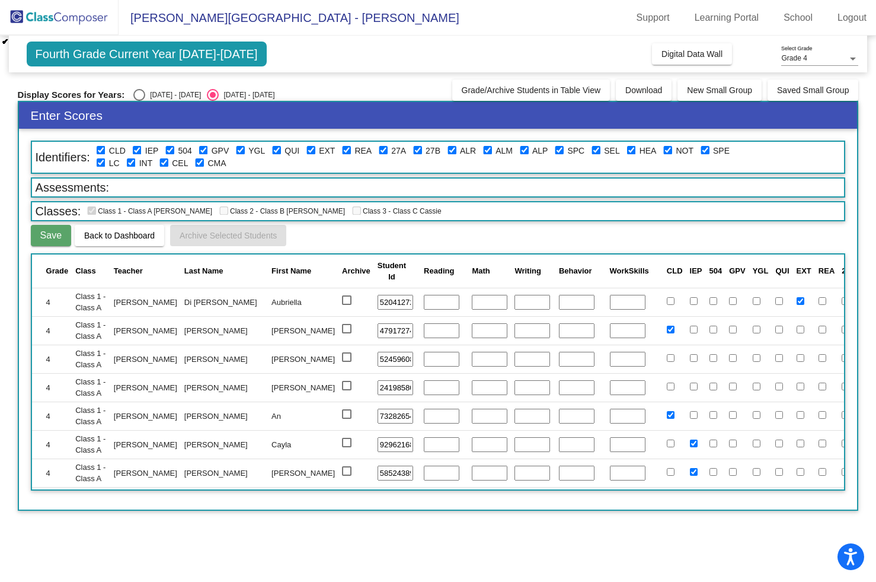
click at [753, 557] on mat-sidenav-content "Grade 4 Select Grade Fourth Grade Current Year [DATE]-[DATE] Add, Move, or Reta…" at bounding box center [438, 309] width 876 height 546
click at [624, 572] on mat-sidenav-content "Grade 4 Select Grade Fourth Grade Current Year [DATE]-[DATE] Add, Move, or Reta…" at bounding box center [438, 309] width 876 height 546
click at [127, 57] on span "Fourth Grade Current Year [DATE]-[DATE]" at bounding box center [147, 54] width 240 height 25
click at [336, 55] on div "Fourth Grade Current Year [DATE]-[DATE] Add, Move, or Retain Students Off On In…" at bounding box center [438, 54] width 859 height 37
click at [688, 58] on span "Digital Data Wall" at bounding box center [692, 53] width 61 height 9
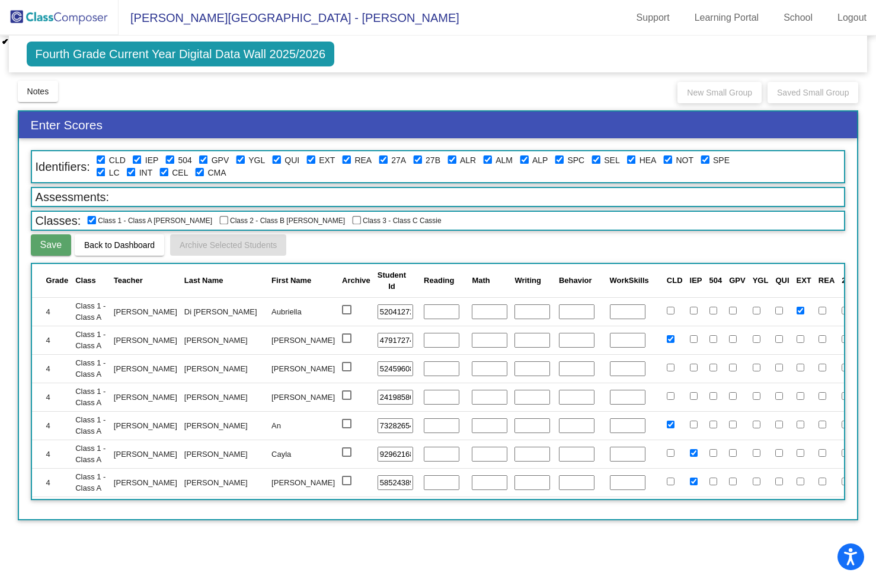
click at [470, 68] on div "Fourth Grade Current Year Digital Data Wall 2025/2026 Add, Move, or Retain Stud…" at bounding box center [438, 54] width 859 height 37
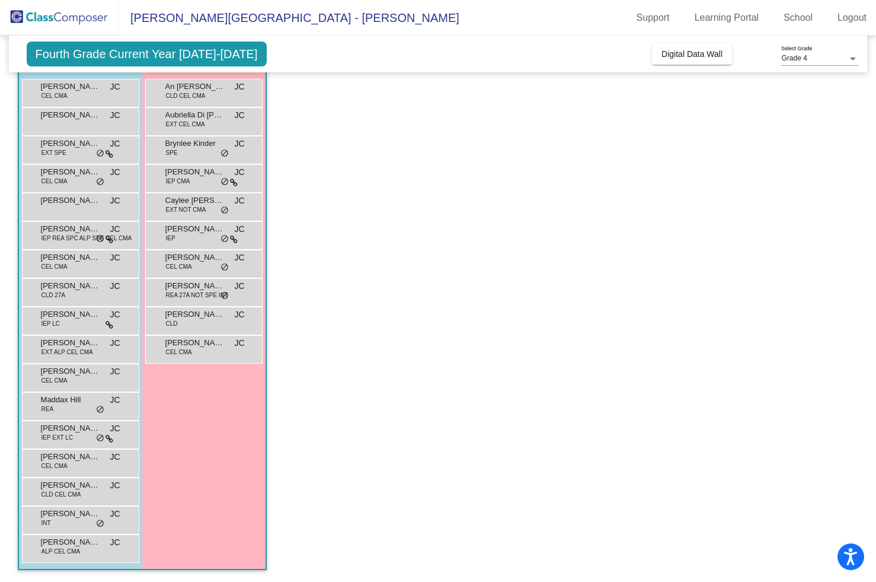
click at [393, 195] on app-classroom "Class 1 - Class A picture_as_pdf [PERSON_NAME] Add Student First Name Last Name…" at bounding box center [438, 292] width 841 height 580
